Goal: Find specific page/section: Find specific page/section

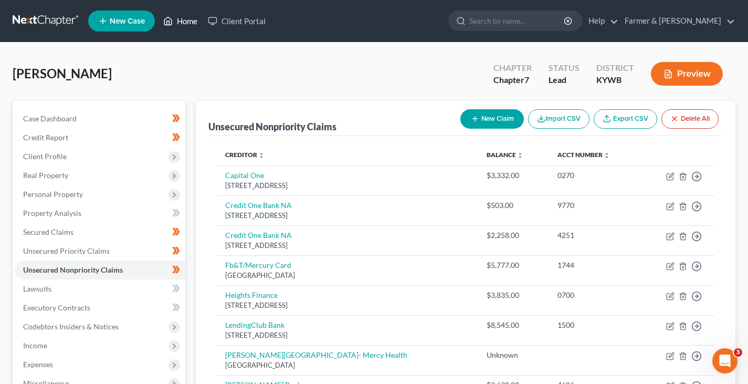
click at [197, 15] on link "Home" at bounding box center [180, 21] width 45 height 19
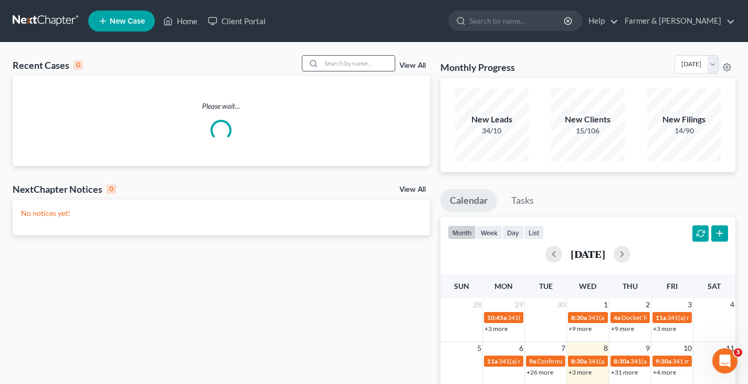
click at [335, 69] on input "search" at bounding box center [357, 63] width 73 height 15
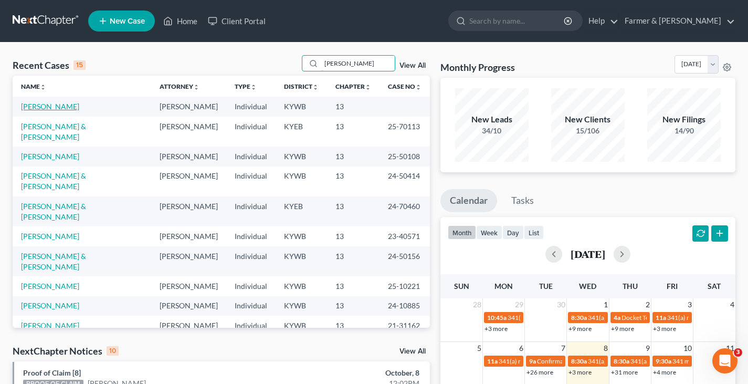
type input "[PERSON_NAME]"
click at [59, 108] on link "[PERSON_NAME]" at bounding box center [50, 106] width 58 height 9
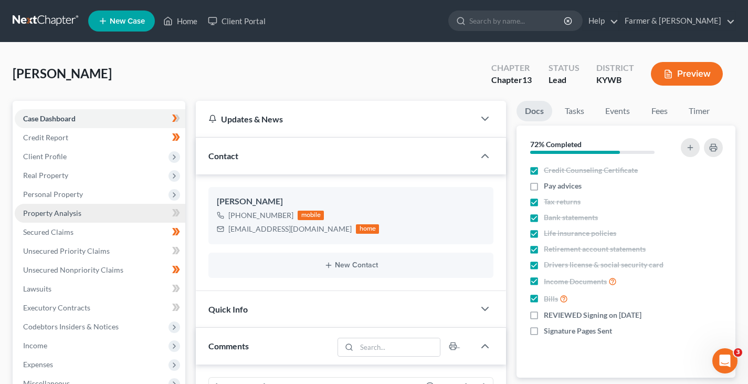
scroll to position [211, 0]
click at [70, 215] on span "Property Analysis" at bounding box center [52, 212] width 58 height 9
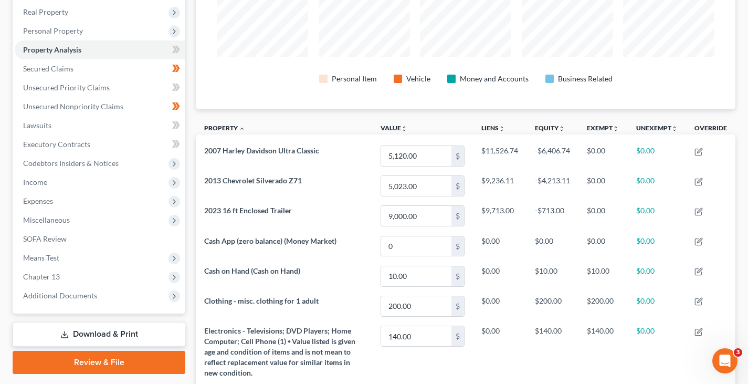
scroll to position [157, 0]
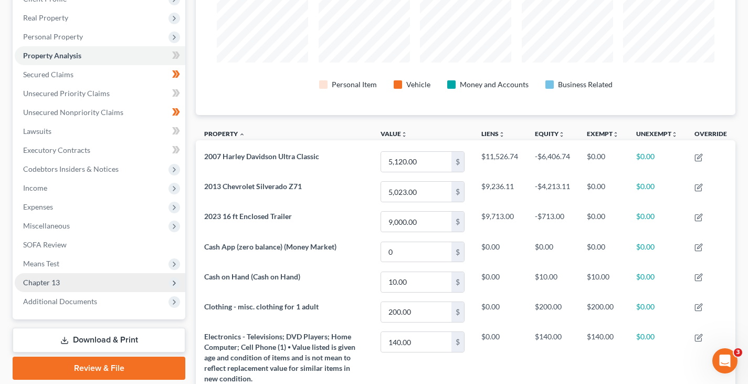
click at [70, 288] on span "Chapter 13" at bounding box center [100, 282] width 171 height 19
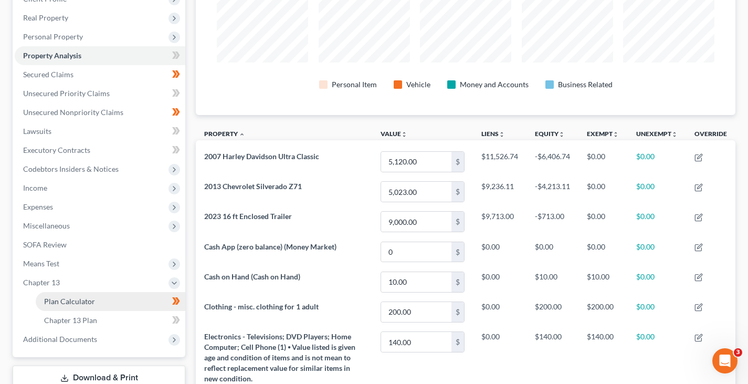
click at [73, 300] on span "Plan Calculator" at bounding box center [69, 300] width 51 height 9
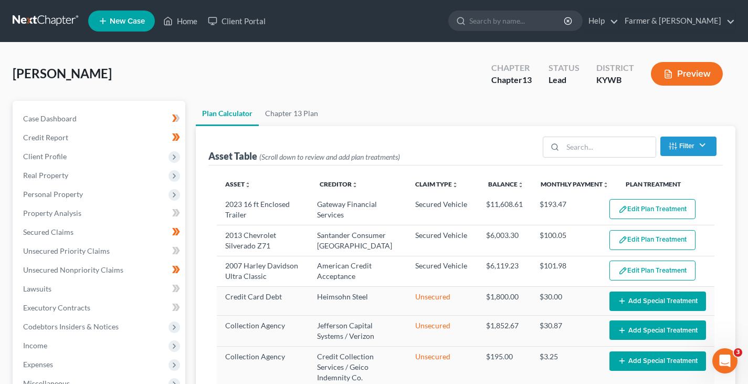
select select "59"
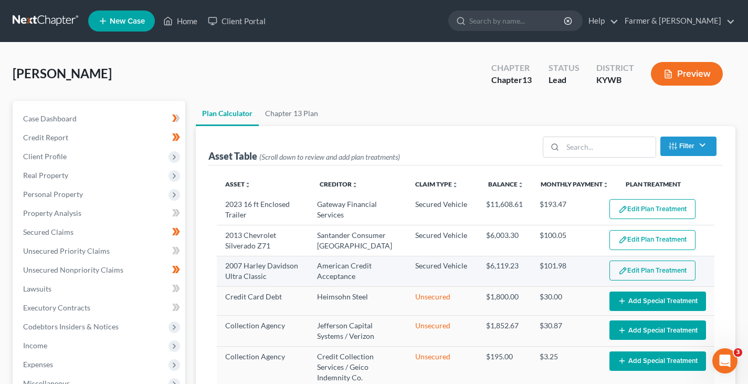
click at [633, 273] on button "Edit Plan Treatment" at bounding box center [652, 270] width 86 height 20
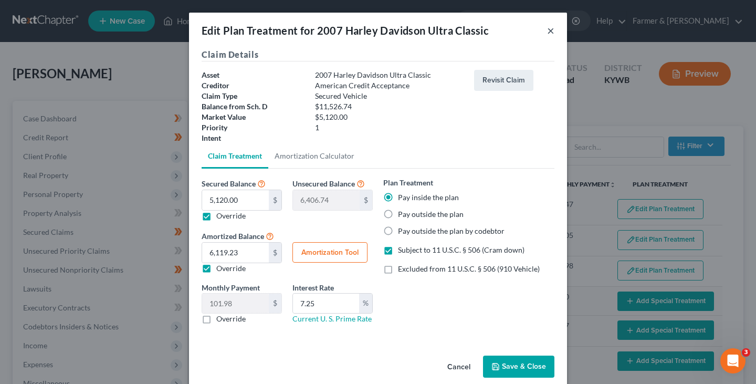
click at [548, 32] on button "×" at bounding box center [550, 30] width 7 height 13
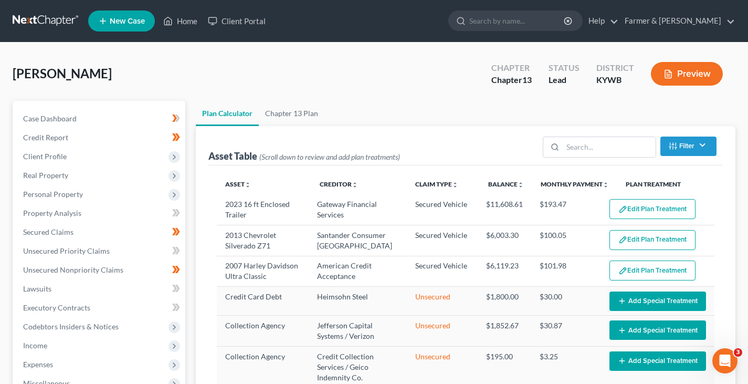
click at [186, 16] on link "Home" at bounding box center [180, 21] width 45 height 19
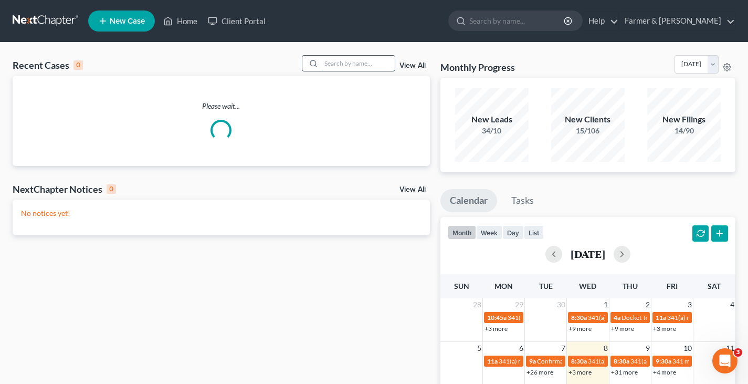
click at [369, 60] on input "search" at bounding box center [357, 63] width 73 height 15
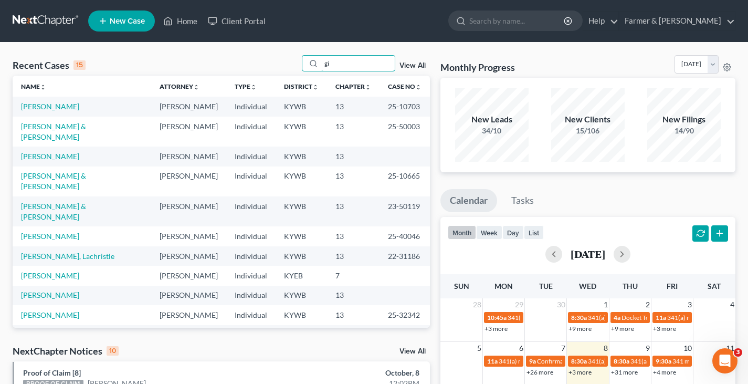
type input "g"
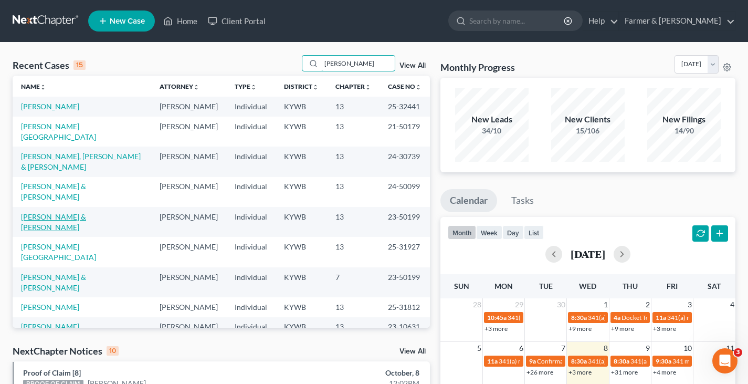
type input "[PERSON_NAME]"
click at [77, 212] on link "[PERSON_NAME] & [PERSON_NAME]" at bounding box center [53, 221] width 65 height 19
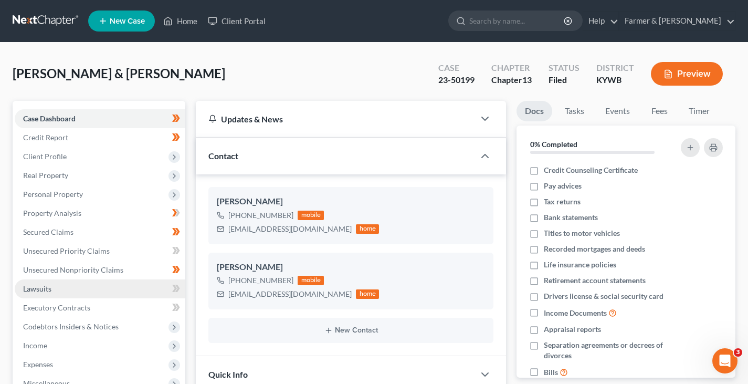
scroll to position [157, 0]
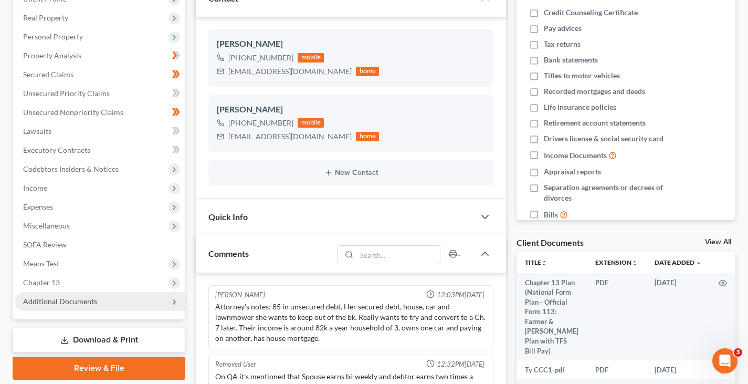
click at [98, 302] on span "Additional Documents" at bounding box center [100, 301] width 171 height 19
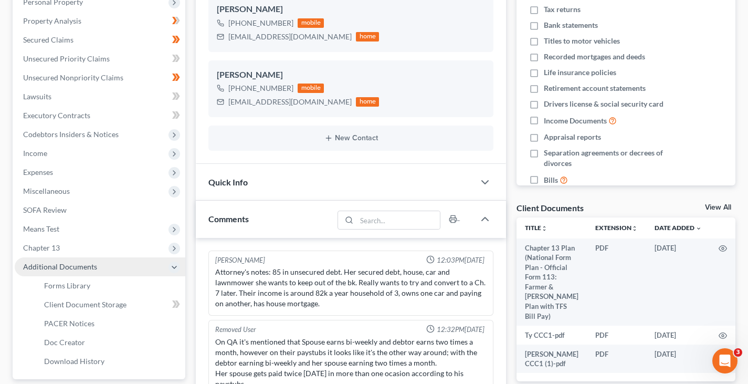
scroll to position [210, 0]
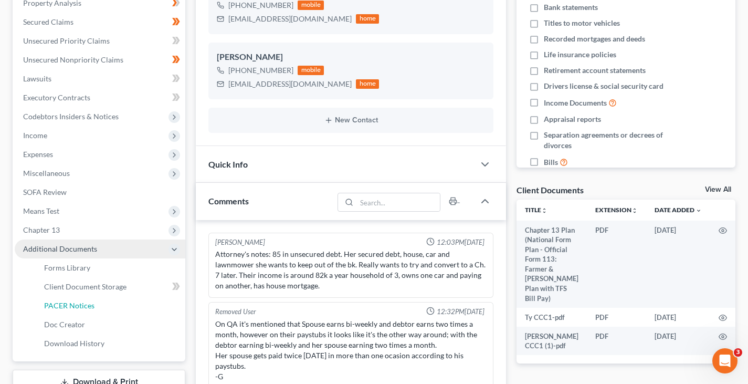
click at [98, 302] on link "PACER Notices" at bounding box center [111, 305] width 150 height 19
